Goal: Information Seeking & Learning: Learn about a topic

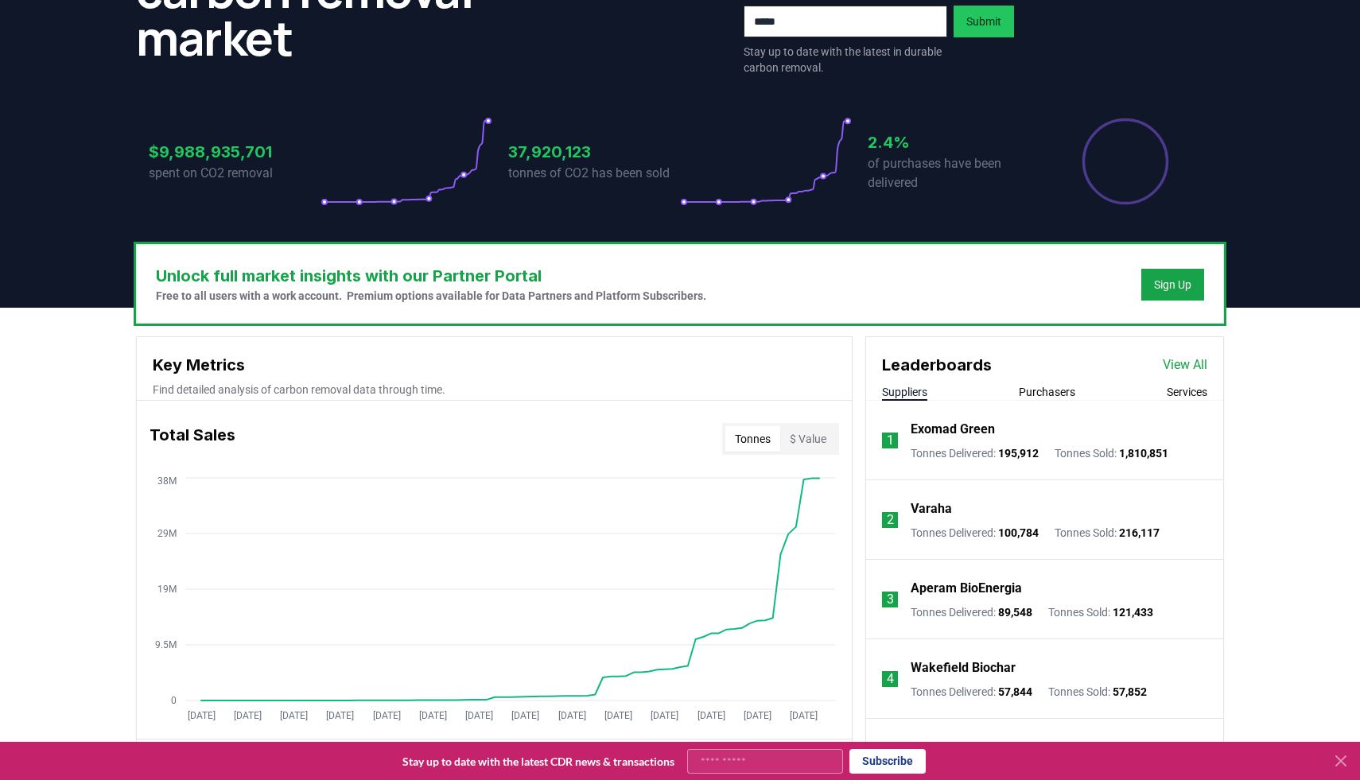
scroll to position [248, 0]
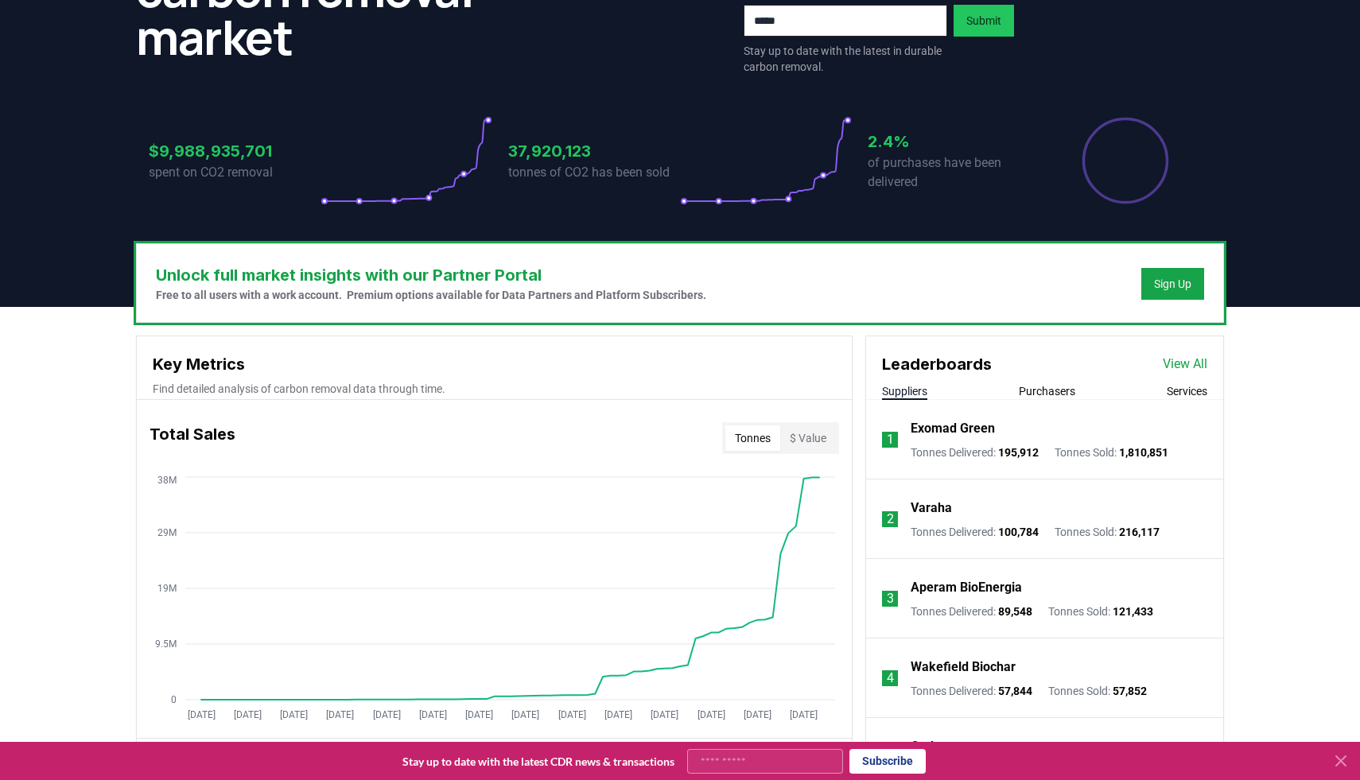
click at [1189, 369] on link "View All" at bounding box center [1185, 364] width 45 height 19
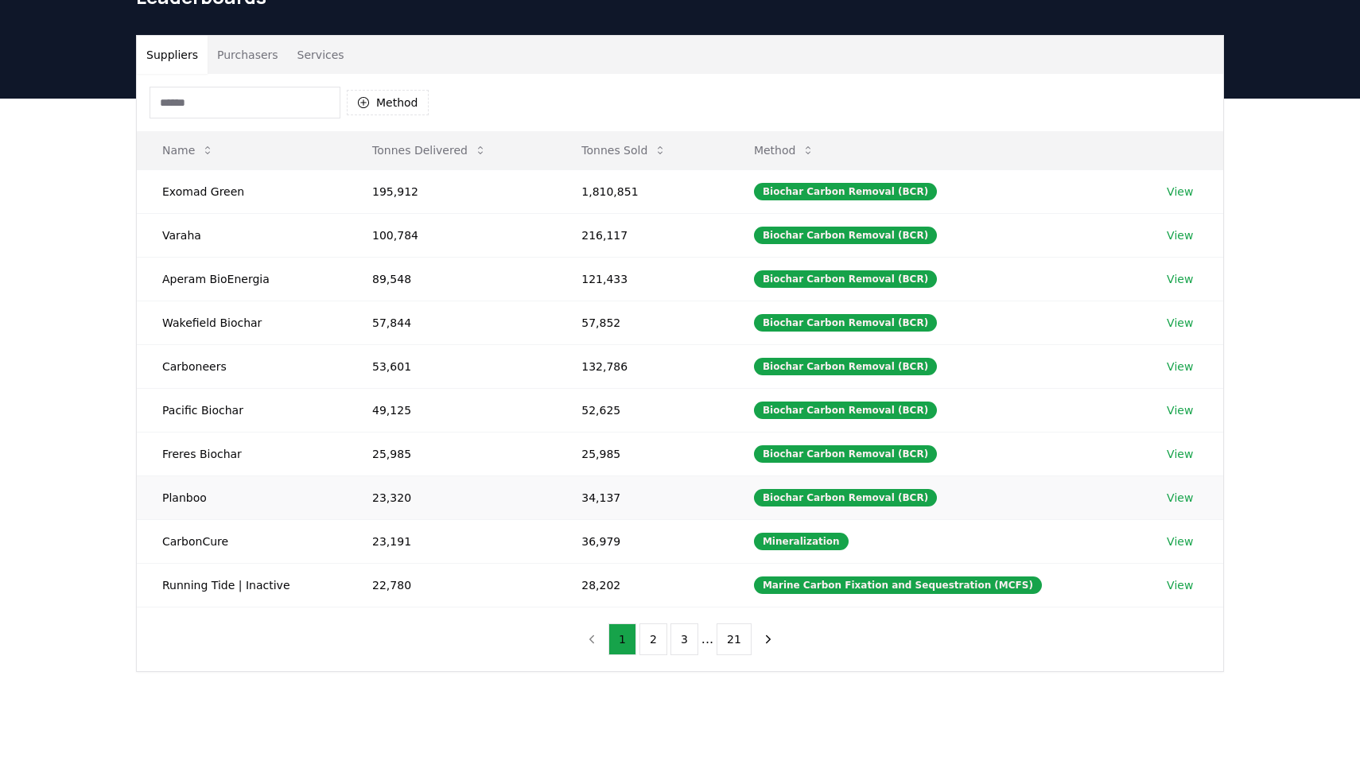
scroll to position [92, 0]
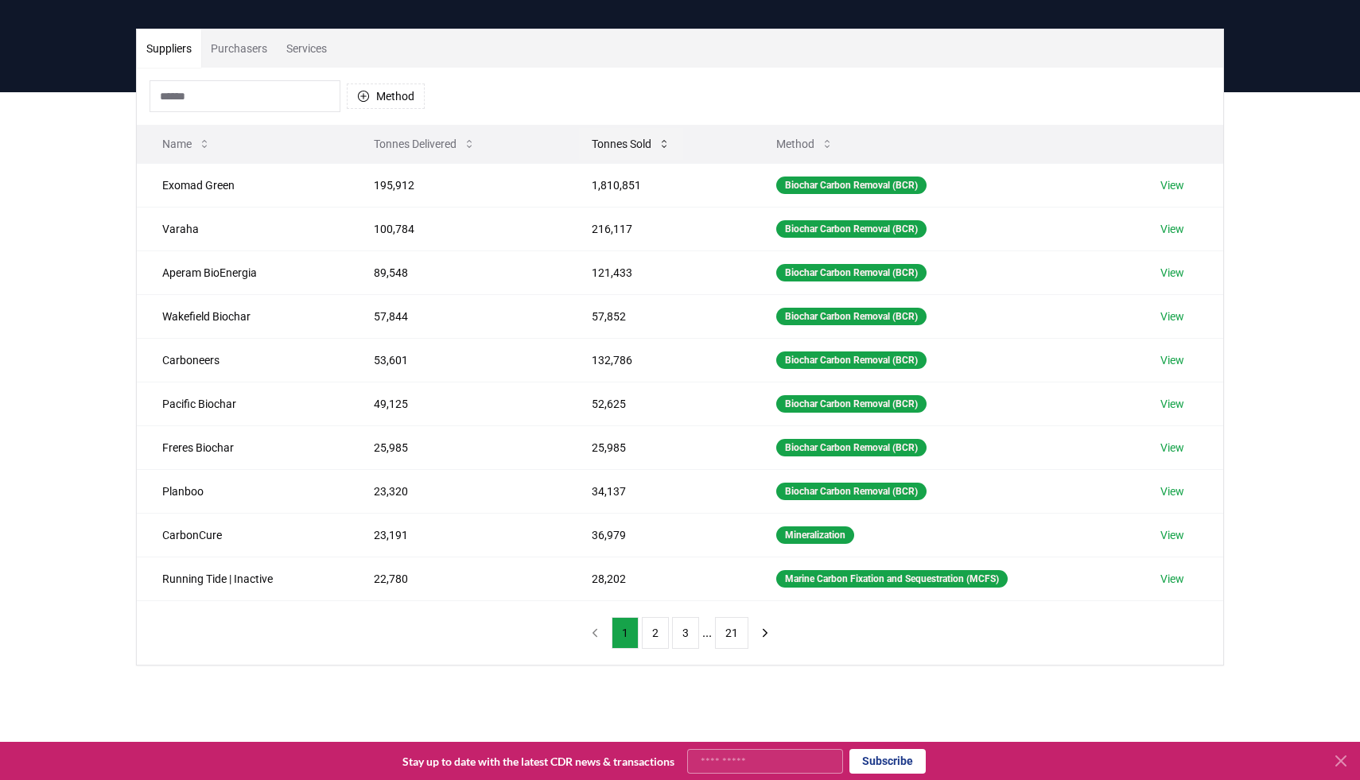
click at [617, 144] on button "Tonnes Sold" at bounding box center [631, 144] width 104 height 32
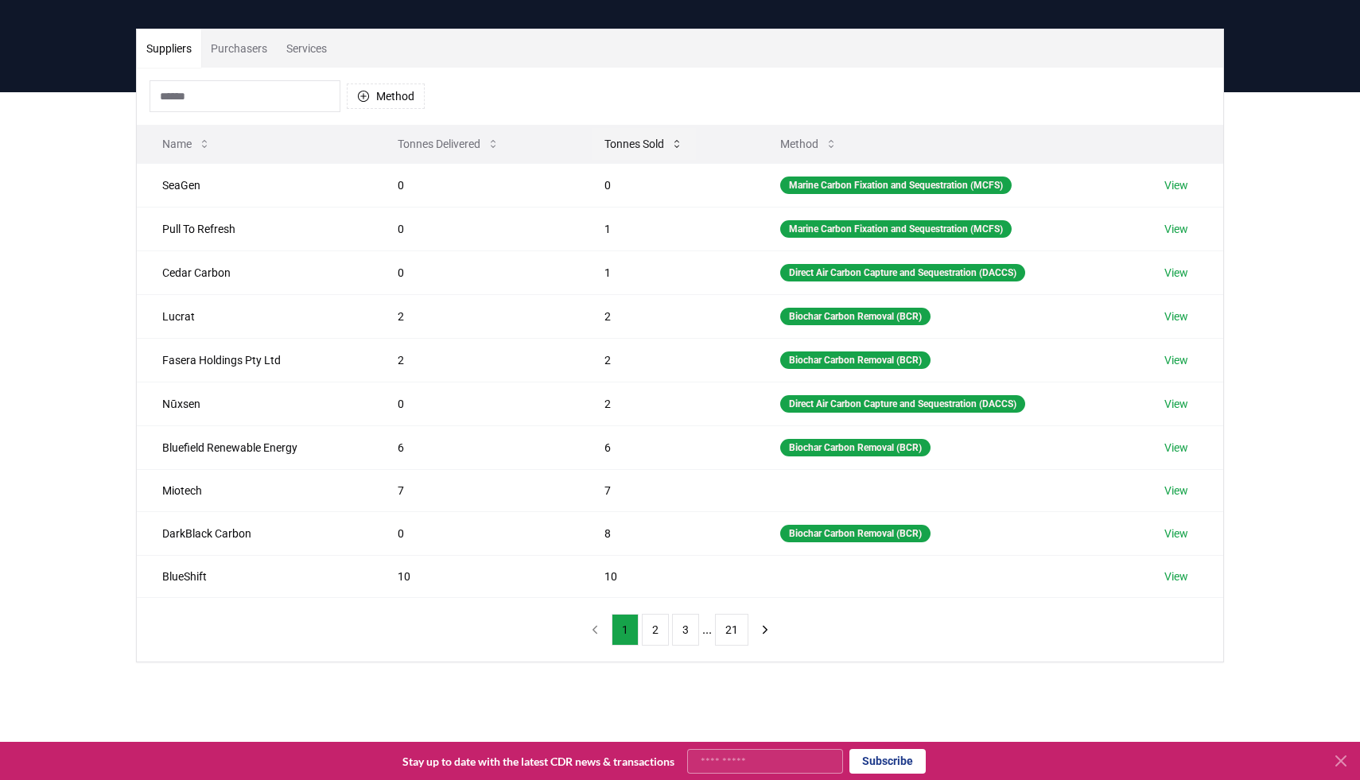
click at [617, 144] on button "Tonnes Sold" at bounding box center [644, 144] width 104 height 32
